Goal: Information Seeking & Learning: Learn about a topic

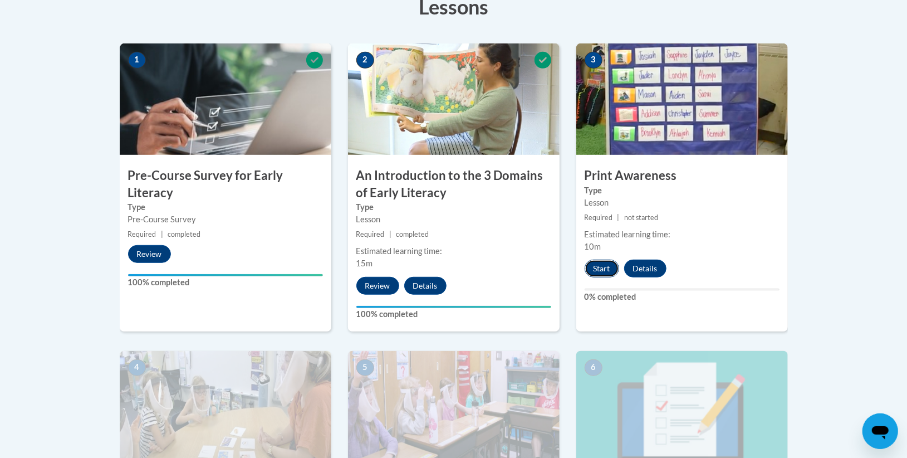
click at [598, 271] on button "Start" at bounding box center [602, 269] width 35 height 18
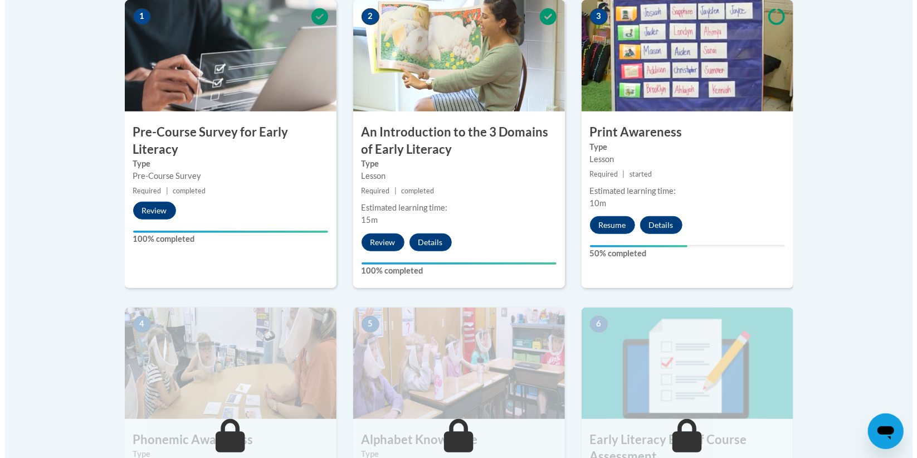
scroll to position [374, 0]
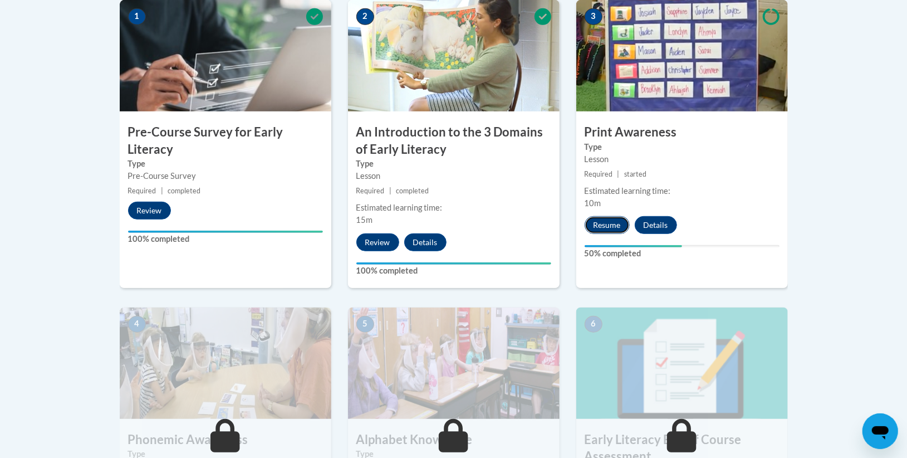
click at [603, 221] on button "Resume" at bounding box center [607, 225] width 45 height 18
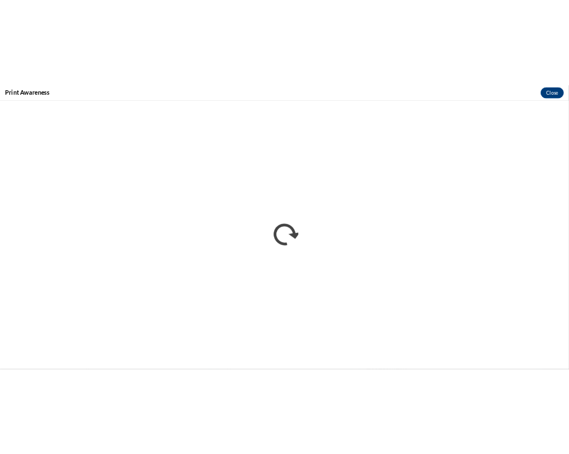
scroll to position [0, 0]
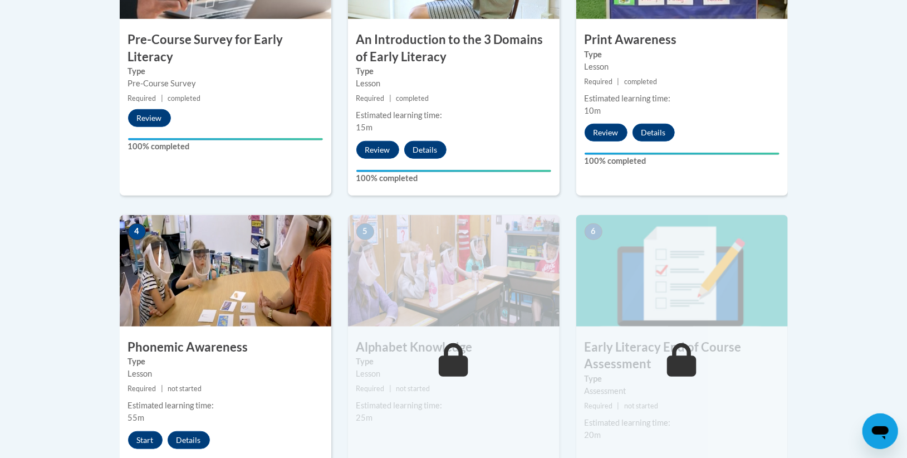
scroll to position [467, 0]
